Goal: Task Accomplishment & Management: Manage account settings

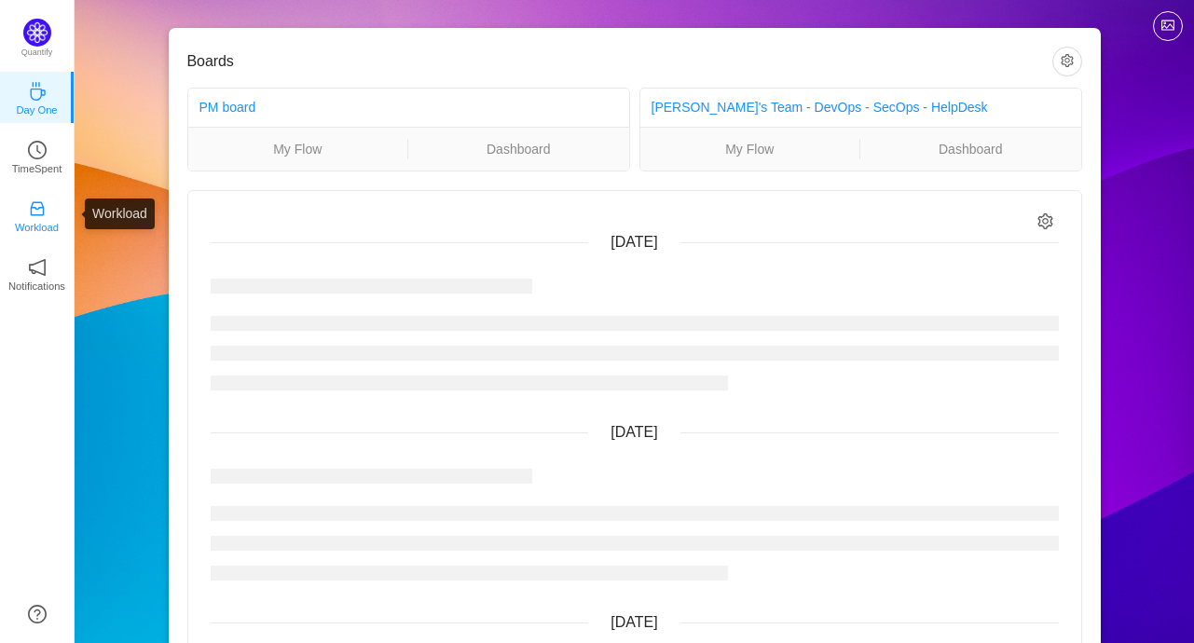
click at [42, 220] on p "Workload" at bounding box center [37, 227] width 44 height 17
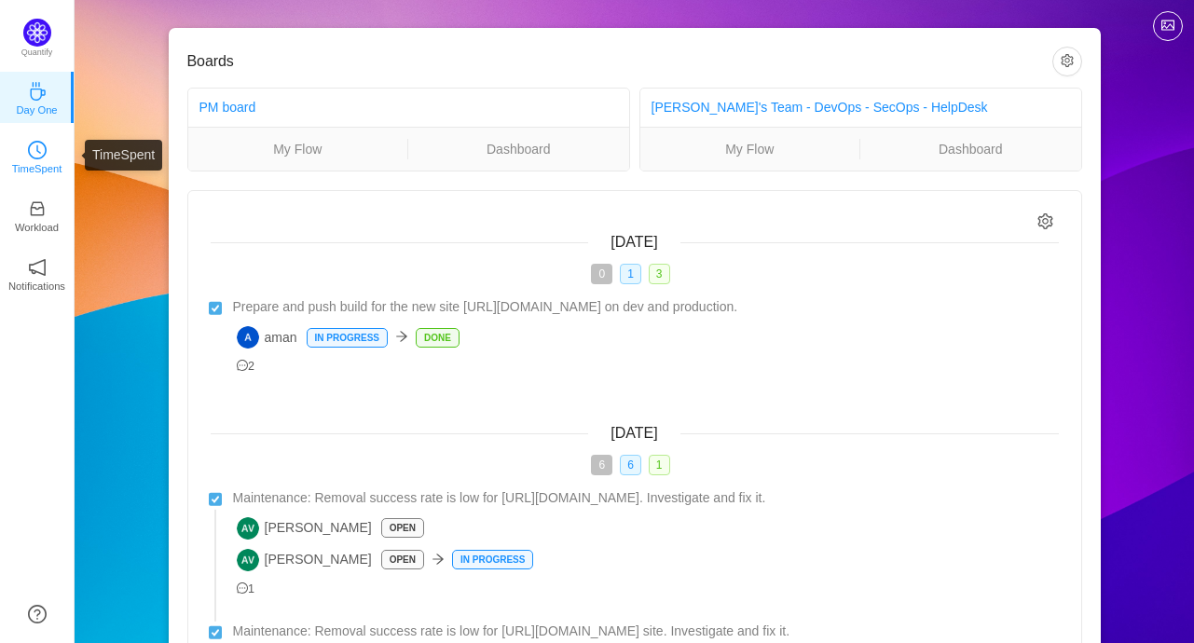
click at [48, 171] on p "TimeSpent" at bounding box center [37, 168] width 50 height 17
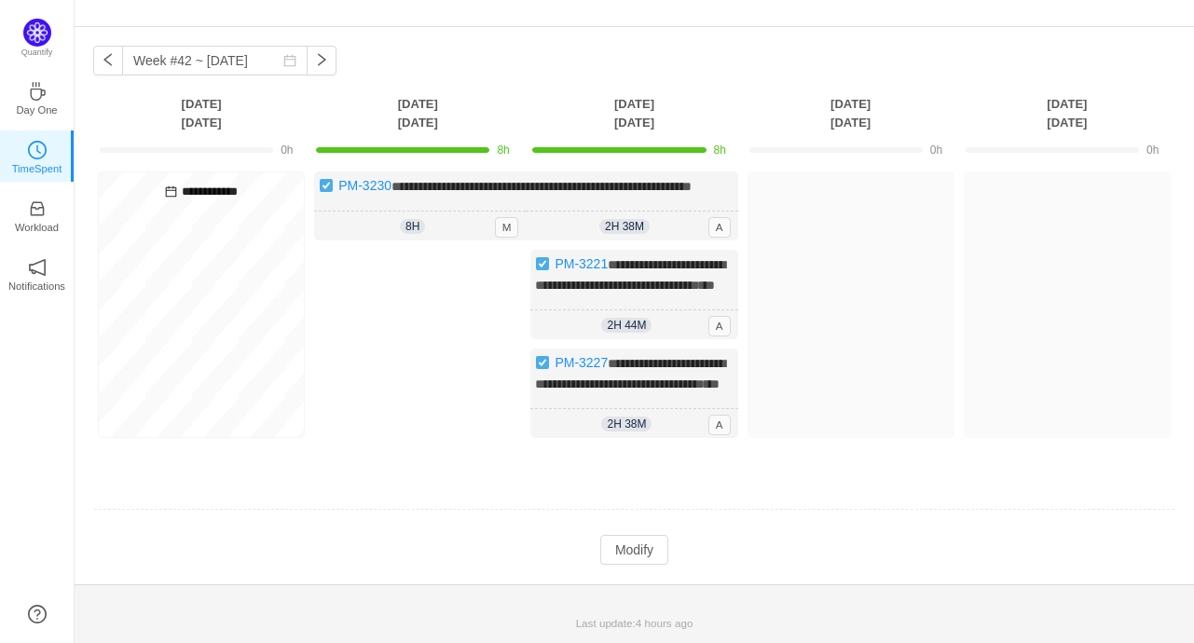
scroll to position [96, 0]
click at [620, 549] on button "Modify" at bounding box center [634, 550] width 68 height 30
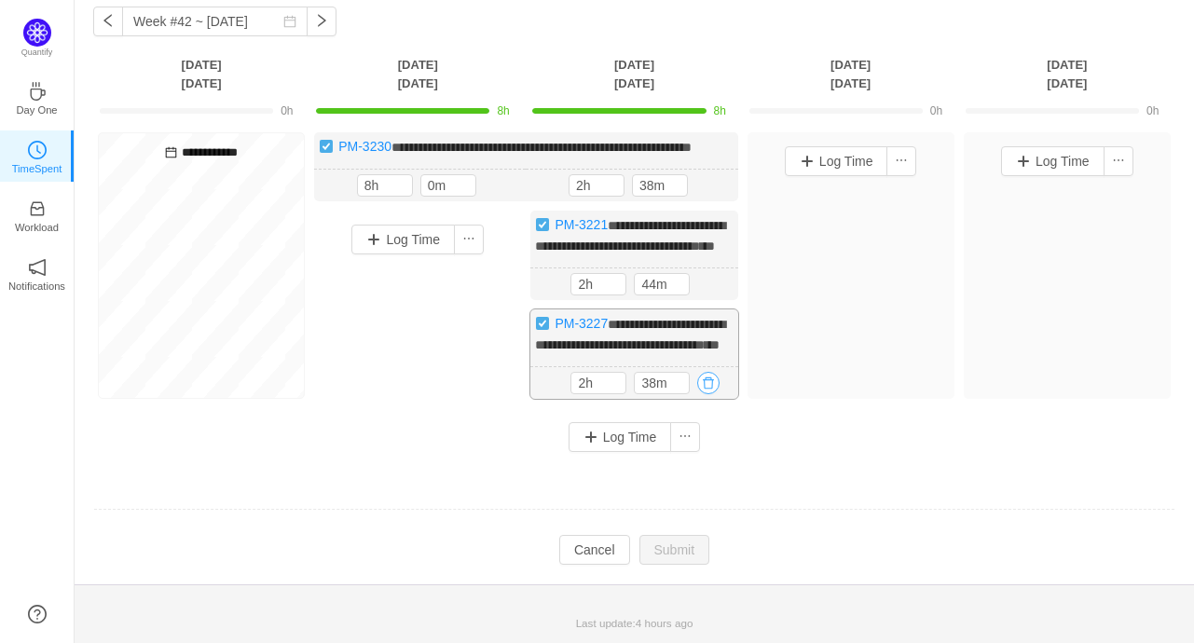
click at [704, 394] on button "button" at bounding box center [708, 383] width 22 height 22
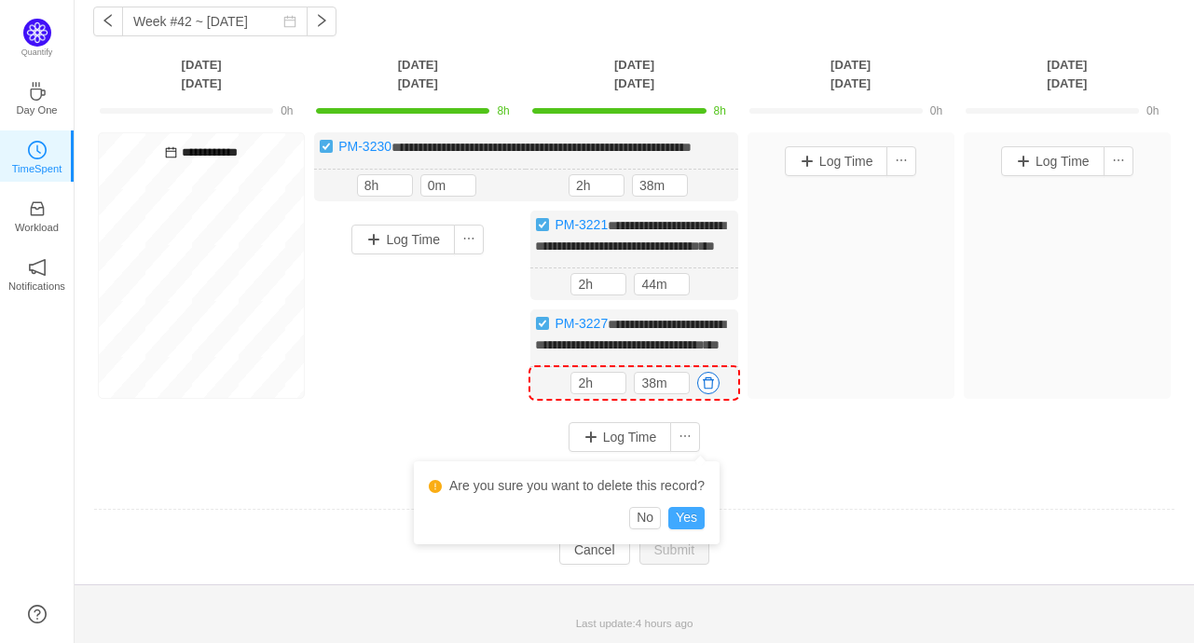
click at [693, 507] on button "Yes" at bounding box center [686, 518] width 36 height 22
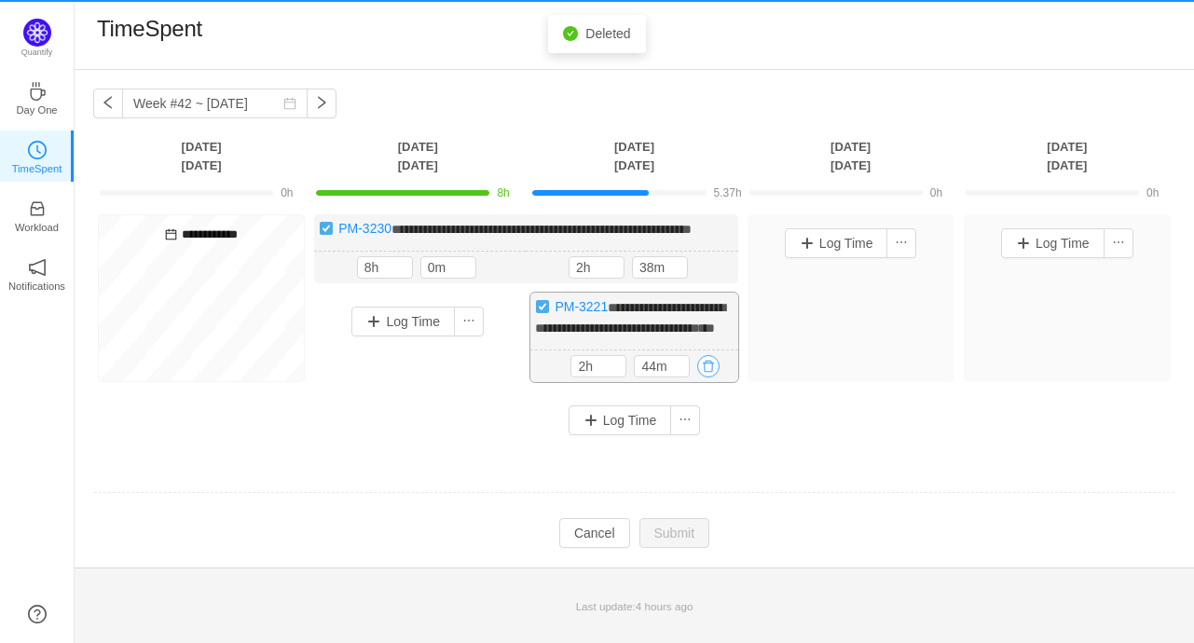
scroll to position [19, 0]
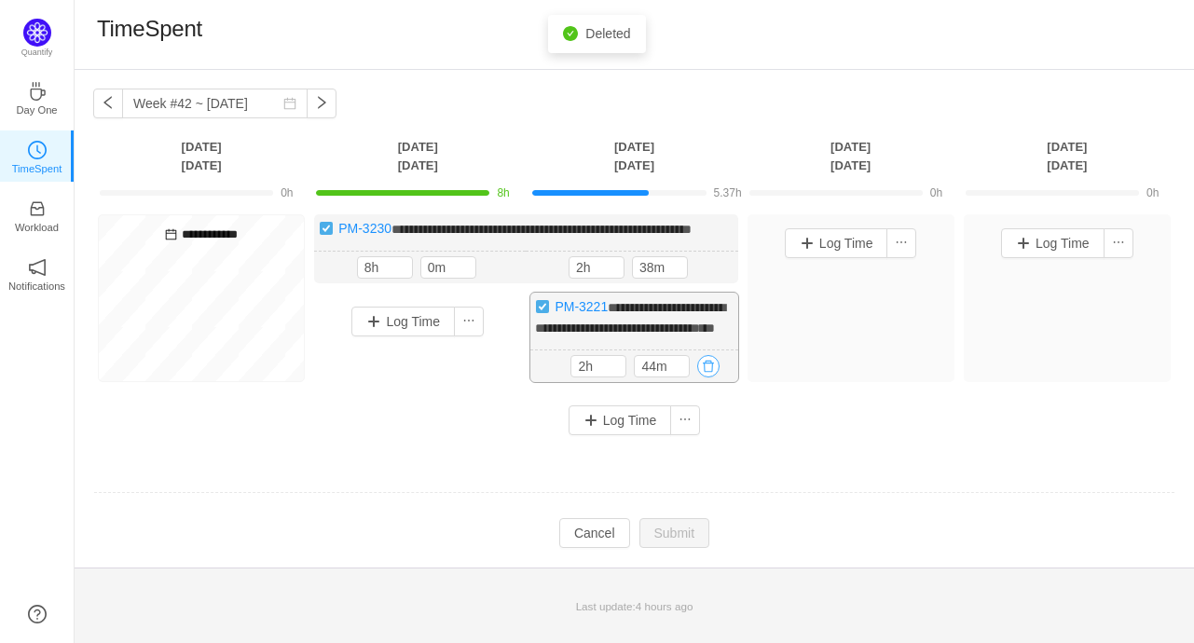
click at [704, 377] on button "button" at bounding box center [708, 366] width 22 height 22
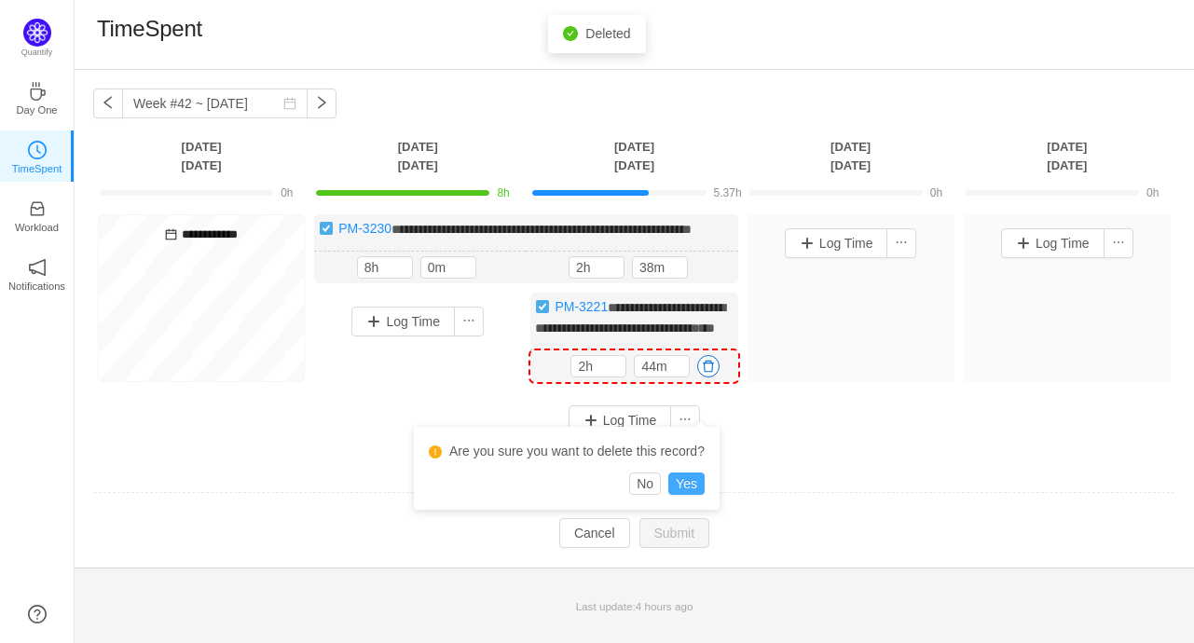
click at [691, 472] on button "Yes" at bounding box center [686, 483] width 36 height 22
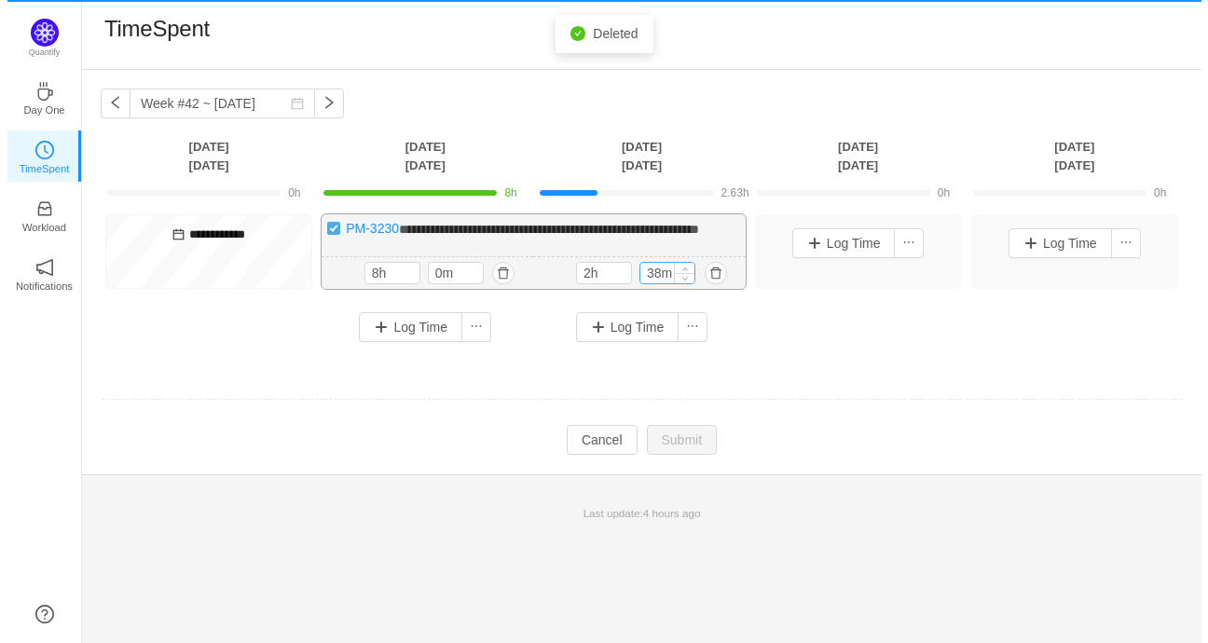
scroll to position [0, 0]
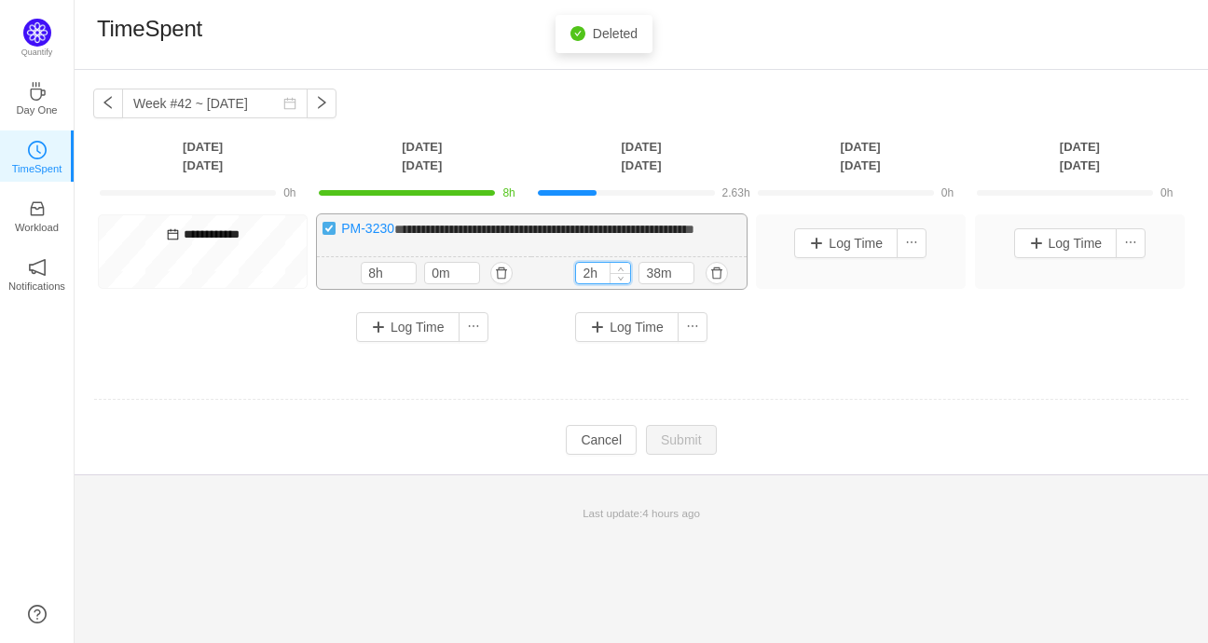
click at [588, 283] on input "2h" at bounding box center [603, 273] width 54 height 20
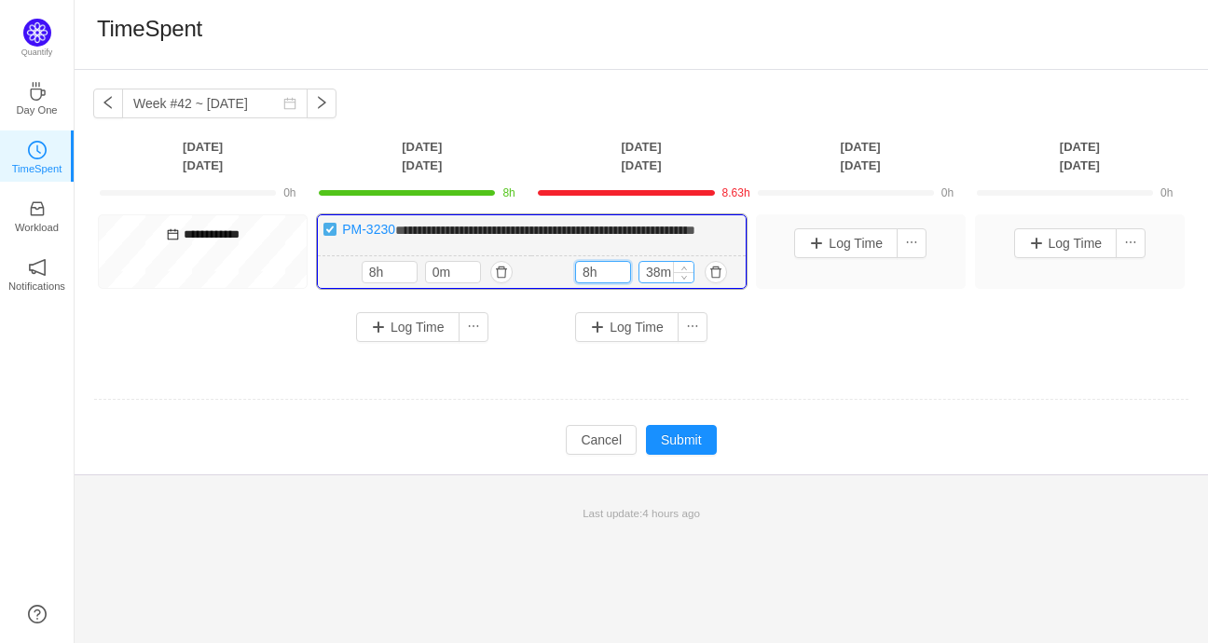
type input "8h"
click at [663, 282] on input "38m" at bounding box center [666, 272] width 54 height 20
type input "0m"
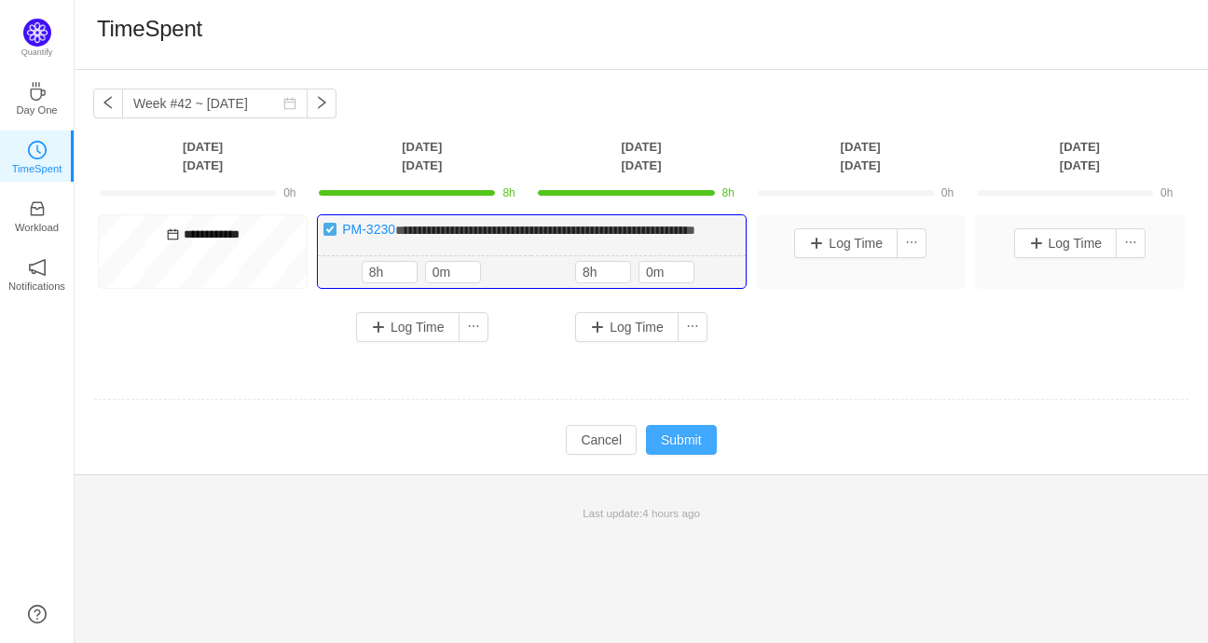
click at [675, 448] on button "Submit" at bounding box center [681, 440] width 71 height 30
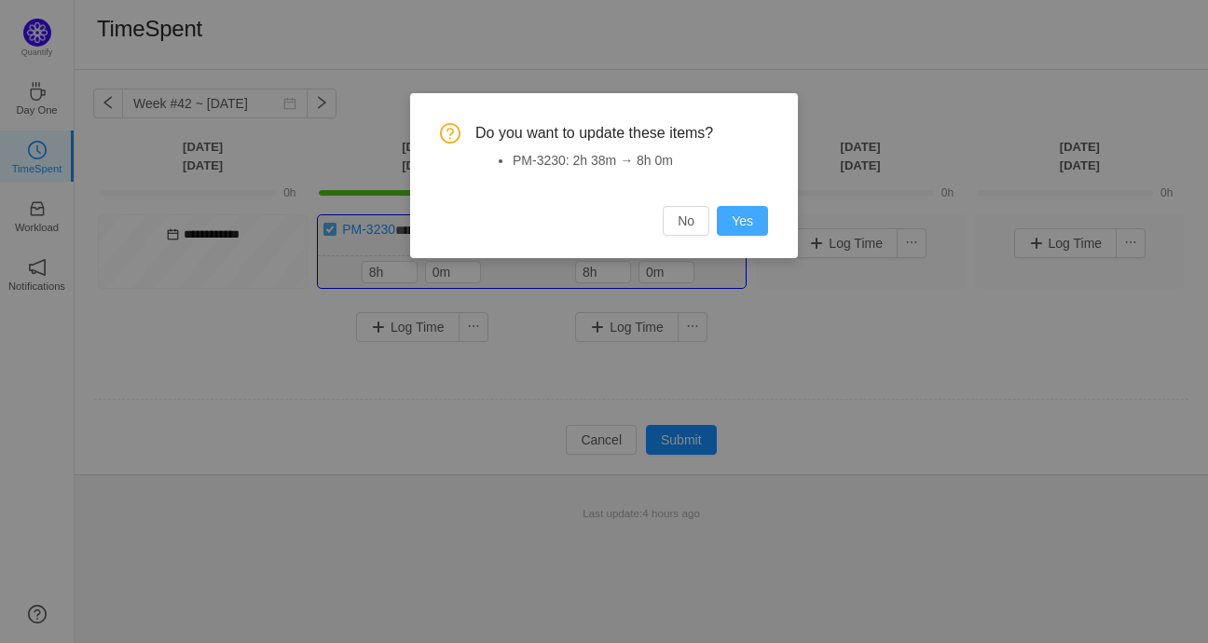
click at [744, 214] on button "Yes" at bounding box center [742, 221] width 51 height 30
